Goal: Navigation & Orientation: Find specific page/section

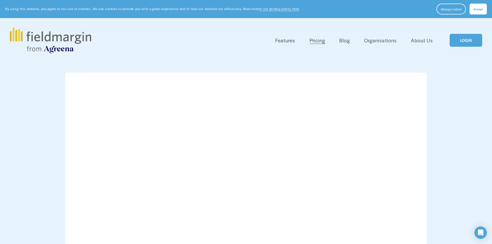
click at [462, 41] on link "LOGIN" at bounding box center [466, 40] width 33 height 13
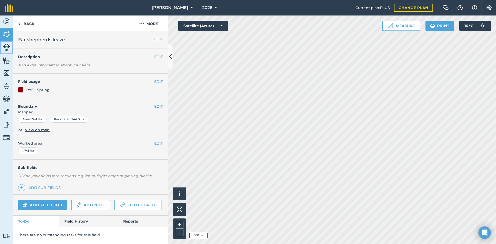
click at [9, 44] on img at bounding box center [6, 47] width 7 height 7
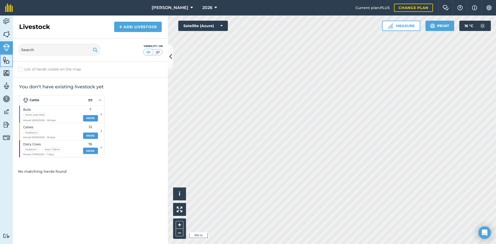
click at [7, 62] on img at bounding box center [6, 60] width 7 height 8
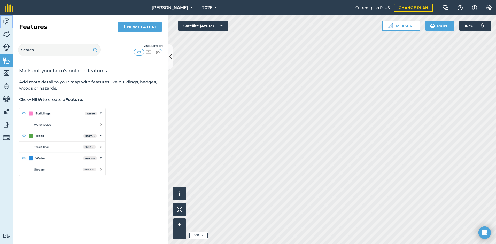
click at [8, 21] on img at bounding box center [6, 22] width 7 height 8
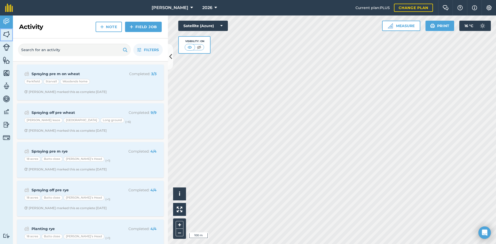
click at [8, 36] on img at bounding box center [6, 34] width 7 height 8
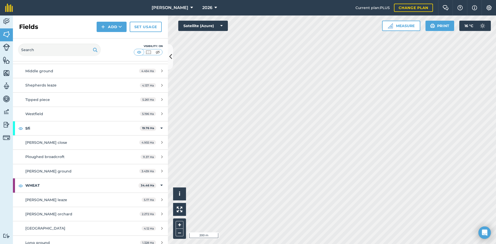
scroll to position [284, 0]
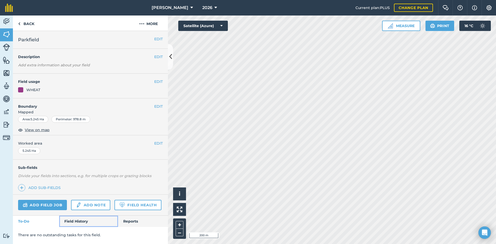
click at [81, 220] on link "Field History" at bounding box center [88, 221] width 59 height 11
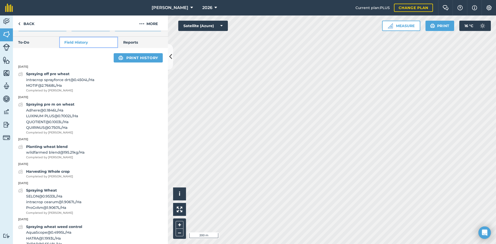
scroll to position [181, 0]
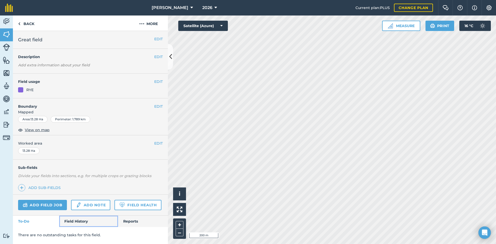
click at [82, 219] on link "Field History" at bounding box center [88, 221] width 59 height 11
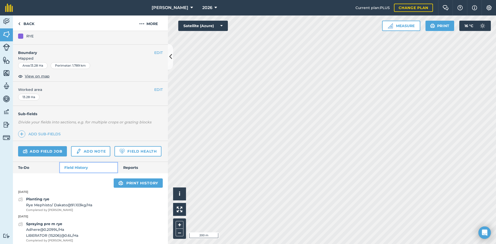
scroll to position [52, 0]
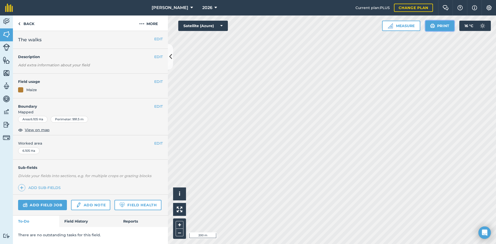
click at [443, 25] on button "Print" at bounding box center [440, 26] width 29 height 10
click at [434, 25] on img at bounding box center [432, 26] width 5 height 6
click at [322, 244] on html "Frampton 2026 Current plan : PLUS Change plan Farm Chat Help Info Settings Fram…" at bounding box center [248, 122] width 496 height 244
